Goal: Communication & Community: Participate in discussion

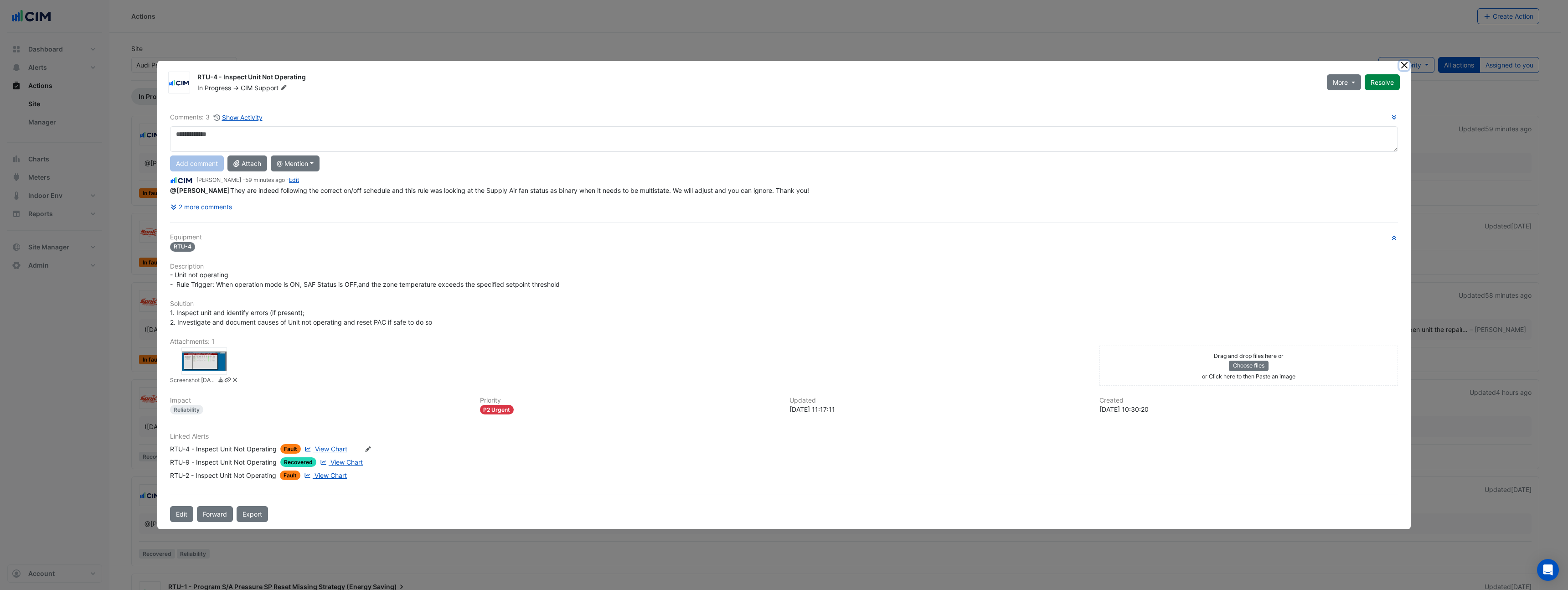
click at [1404, 64] on button "Close" at bounding box center [1404, 66] width 10 height 10
